Goal: Transaction & Acquisition: Obtain resource

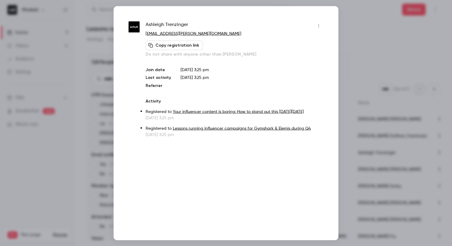
drag, startPoint x: 88, startPoint y: 101, endPoint x: 84, endPoint y: 98, distance: 4.7
click at [88, 101] on div at bounding box center [226, 123] width 452 height 246
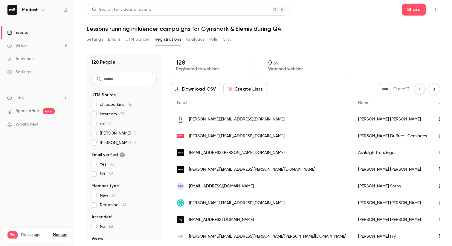
click at [24, 37] on link "Events 1" at bounding box center [37, 32] width 75 height 13
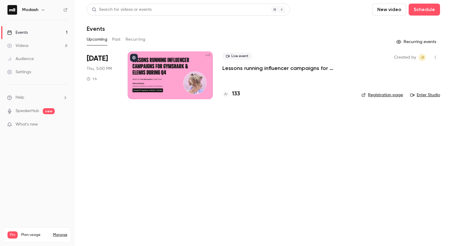
click at [239, 96] on h4 "133" at bounding box center [236, 94] width 8 height 8
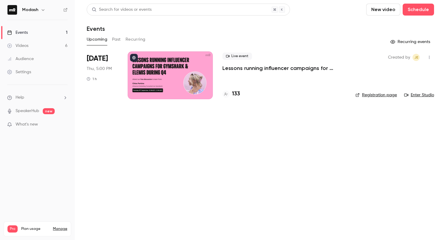
click at [212, 147] on main "Search for videos or events New video Schedule Events Upcoming Past Recurring R…" at bounding box center [260, 120] width 371 height 240
click at [118, 39] on button "Past" at bounding box center [116, 40] width 9 height 10
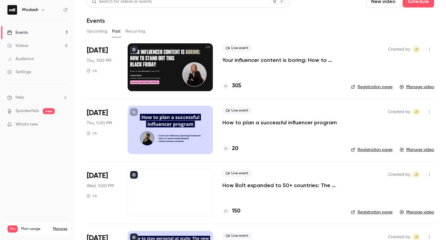
scroll to position [9, 0]
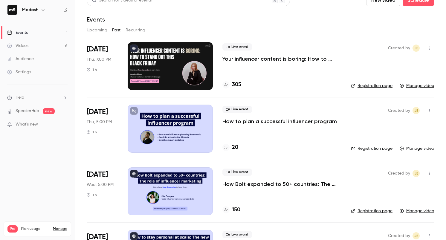
click at [274, 57] on p "Your influencer content is boring: How to stand out this [DATE][DATE]" at bounding box center [281, 58] width 119 height 7
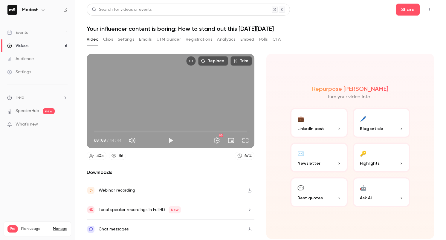
click at [200, 40] on button "Registrations" at bounding box center [198, 40] width 27 height 10
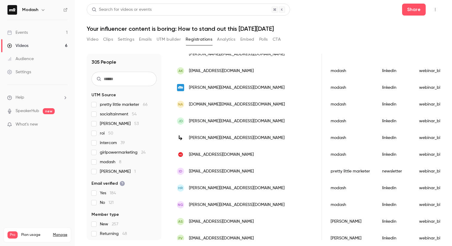
scroll to position [135, 0]
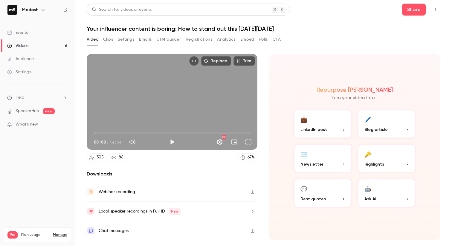
click at [31, 46] on link "Videos 6" at bounding box center [37, 45] width 75 height 13
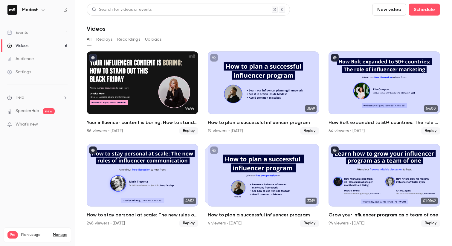
click at [28, 33] on link "Events 1" at bounding box center [37, 32] width 75 height 13
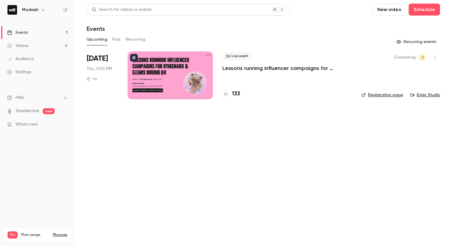
click at [108, 39] on div "Upcoming Past Recurring" at bounding box center [263, 40] width 353 height 10
click at [113, 39] on button "Past" at bounding box center [116, 40] width 9 height 10
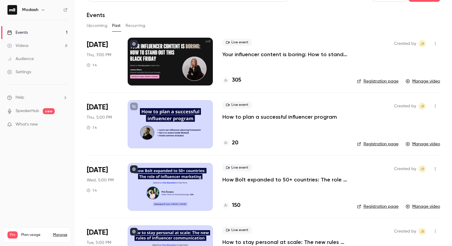
scroll to position [50, 0]
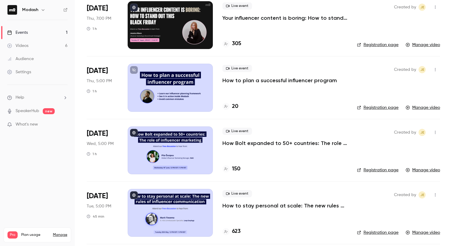
click at [309, 144] on p "How Bolt expanded to 50+ countries: The role of influencer marketing" at bounding box center [284, 142] width 125 height 7
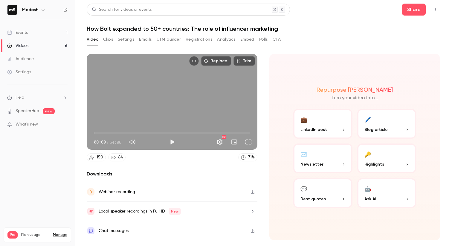
click at [206, 39] on button "Registrations" at bounding box center [198, 40] width 27 height 10
click at [35, 30] on link "Events 1" at bounding box center [37, 32] width 75 height 13
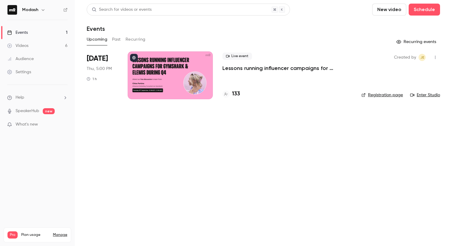
click at [113, 41] on button "Past" at bounding box center [116, 40] width 9 height 10
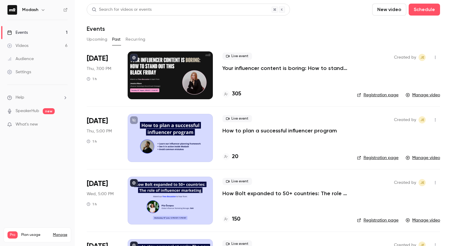
click at [35, 59] on link "Audience" at bounding box center [37, 58] width 75 height 13
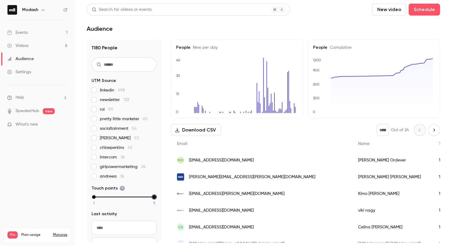
drag, startPoint x: 149, startPoint y: 198, endPoint x: 117, endPoint y: 196, distance: 32.1
click at [117, 196] on div "1 2 3 4 5" at bounding box center [124, 197] width 60 height 4
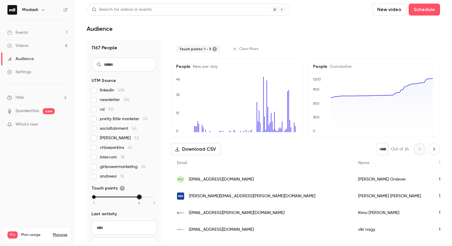
drag, startPoint x: 122, startPoint y: 197, endPoint x: 146, endPoint y: 198, distance: 24.2
click at [146, 198] on div "1 2 3 4 5" at bounding box center [124, 197] width 60 height 4
click at [127, 196] on div "1 2 3 4 5" at bounding box center [124, 197] width 60 height 4
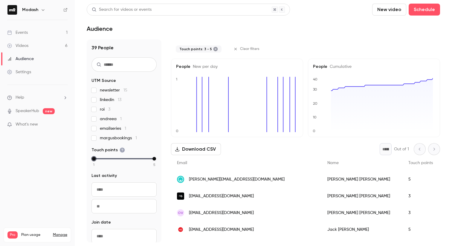
drag, startPoint x: 120, startPoint y: 159, endPoint x: 60, endPoint y: 157, distance: 60.1
click at [60, 157] on div "Modash Events 1 Videos 6 Audience Settings Help SpeakerHub new What's new Pro P…" at bounding box center [226, 123] width 452 height 246
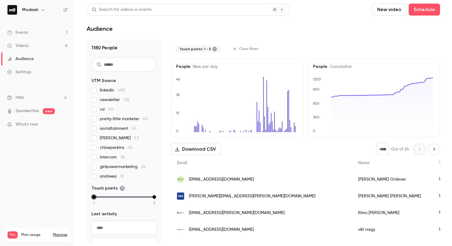
click at [94, 198] on div "min" at bounding box center [94, 197] width 4 height 4
drag, startPoint x: 92, startPoint y: 196, endPoint x: 125, endPoint y: 197, distance: 33.2
click at [125, 197] on div "1 2 3 4 5" at bounding box center [124, 197] width 60 height 4
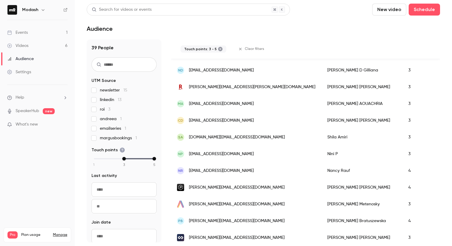
scroll to position [555, 0]
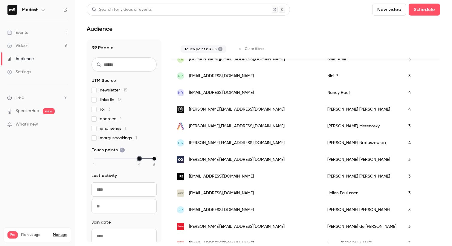
drag, startPoint x: 122, startPoint y: 158, endPoint x: 135, endPoint y: 158, distance: 13.4
click at [137, 158] on div "min" at bounding box center [139, 159] width 4 height 4
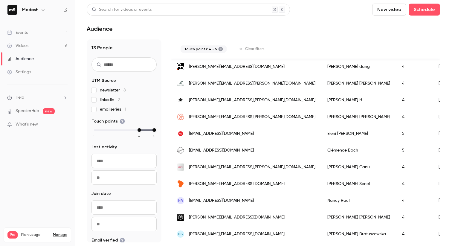
scroll to position [0, 0]
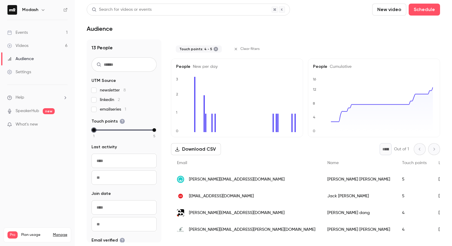
drag, startPoint x: 134, startPoint y: 130, endPoint x: 56, endPoint y: 131, distance: 78.0
click at [56, 131] on div "Modash Events 1 Videos 6 Audience Settings Help SpeakerHub new What's new Pro P…" at bounding box center [226, 123] width 452 height 246
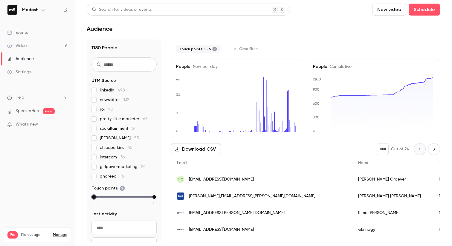
click at [94, 197] on div "min" at bounding box center [94, 197] width 4 height 4
drag, startPoint x: 149, startPoint y: 196, endPoint x: 106, endPoint y: 196, distance: 43.3
click at [107, 196] on div "max" at bounding box center [109, 197] width 4 height 4
drag, startPoint x: 107, startPoint y: 197, endPoint x: 162, endPoint y: 201, distance: 55.8
click at [162, 201] on div "1141 People UTM Source linkedin 485 newsletter 117 roi 87 pretty little markete…" at bounding box center [263, 140] width 353 height 203
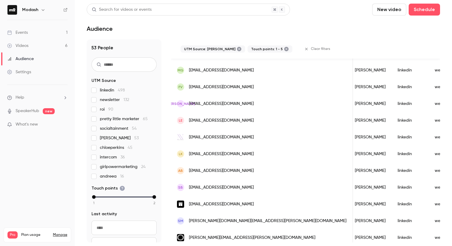
scroll to position [390, 0]
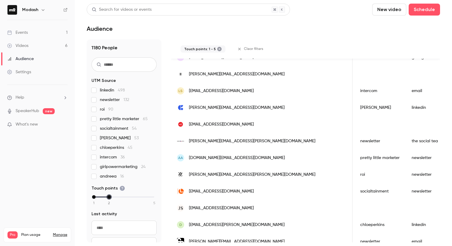
drag, startPoint x: 109, startPoint y: 197, endPoint x: 254, endPoint y: 204, distance: 145.3
click at [254, 205] on div "1180 People UTM Source linkedin 498 newsletter 132 roi 90 pretty little markete…" at bounding box center [263, 140] width 353 height 203
click at [67, 183] on nav "Modash Events 1 Videos 6 Audience Settings Help SpeakerHub new What's new Pro P…" at bounding box center [37, 123] width 75 height 246
click at [217, 49] on icon at bounding box center [219, 49] width 5 height 5
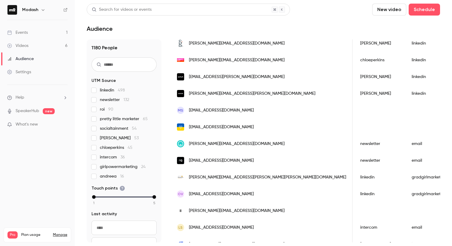
scroll to position [0, 0]
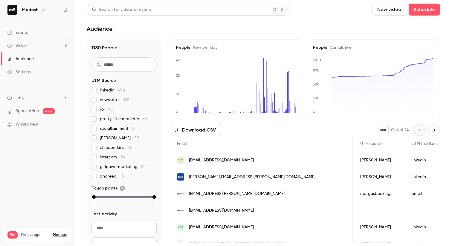
click at [54, 175] on nav "Modash Events 1 Videos 6 Audience Settings Help SpeakerHub new What's new Pro P…" at bounding box center [37, 123] width 75 height 246
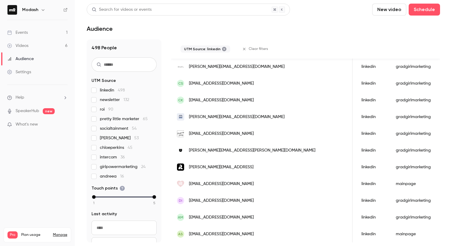
scroll to position [769, 0]
click at [14, 60] on div "Audience" at bounding box center [20, 59] width 27 height 6
click at [30, 30] on link "Events 1" at bounding box center [37, 32] width 75 height 13
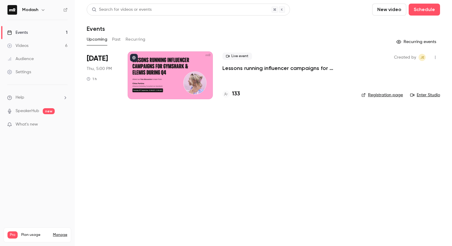
click at [33, 59] on div "Audience" at bounding box center [20, 59] width 27 height 6
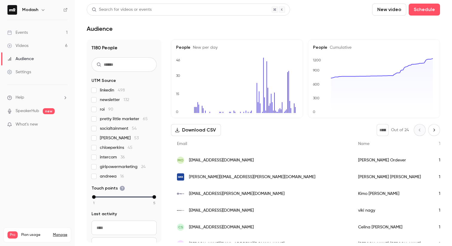
click at [97, 91] on label "linkedin 498" at bounding box center [123, 90] width 65 height 6
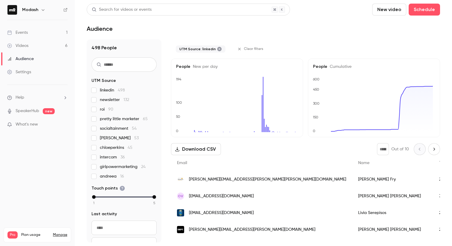
click at [208, 149] on button "Download CSV" at bounding box center [196, 149] width 50 height 12
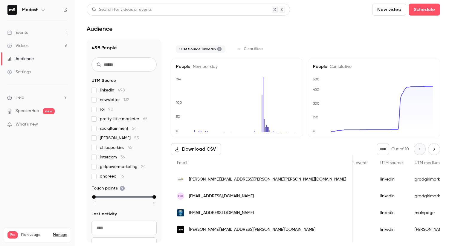
click at [414, 164] on span "UTM medium" at bounding box center [426, 163] width 25 height 4
click at [429, 146] on button "Next page" at bounding box center [434, 149] width 12 height 12
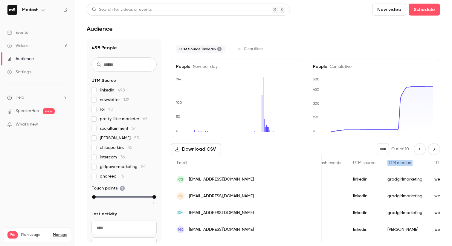
click at [429, 146] on button "Next page" at bounding box center [434, 149] width 12 height 12
type input "*"
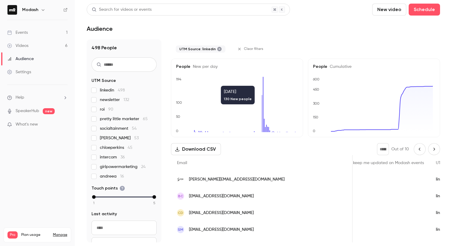
click at [263, 83] on icon at bounding box center [263, 104] width 1 height 55
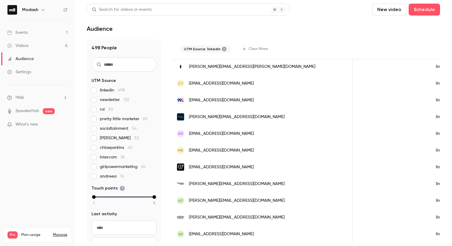
scroll to position [0, 311]
